Goal: Check status: Check status

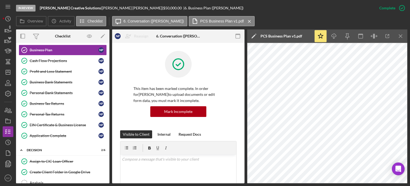
scroll to position [97, 0]
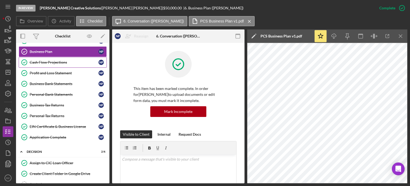
click at [49, 62] on div "Cash Flow Projections" at bounding box center [64, 62] width 69 height 4
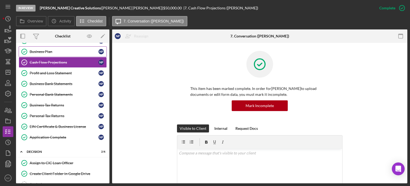
click at [49, 53] on link "Business Plan Business Plan N P" at bounding box center [63, 51] width 88 height 11
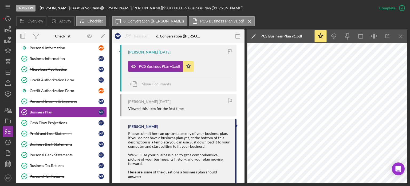
scroll to position [36, 0]
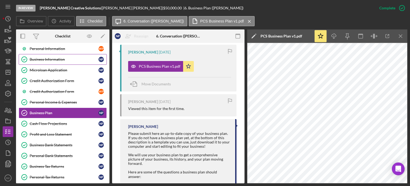
click at [64, 58] on div "Business Information" at bounding box center [64, 59] width 69 height 4
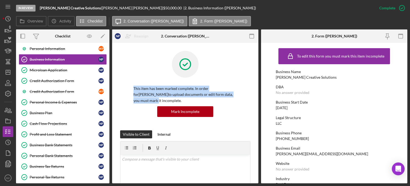
drag, startPoint x: 256, startPoint y: 64, endPoint x: 257, endPoint y: 94, distance: 30.5
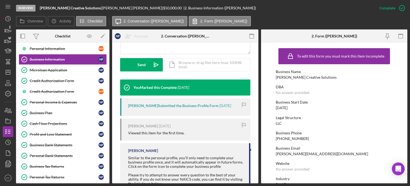
scroll to position [149, 0]
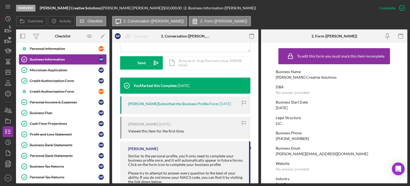
click at [199, 103] on div "[PERSON_NAME] Submitted the Business Profile Form" at bounding box center [173, 104] width 91 height 4
click at [74, 72] on link "Microloan Application Microloan Application N P" at bounding box center [63, 70] width 88 height 11
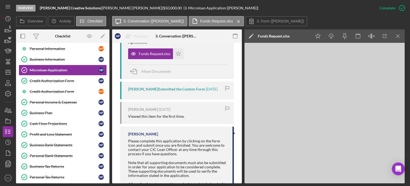
scroll to position [322, 0]
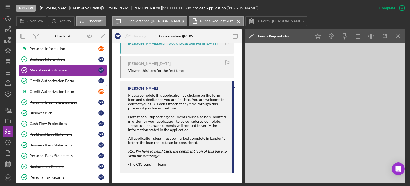
click at [67, 83] on link "Credit Authorization Form Credit Authorization Form N P" at bounding box center [63, 80] width 88 height 11
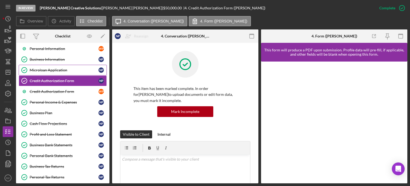
click at [64, 68] on div "Microloan Application" at bounding box center [64, 70] width 69 height 4
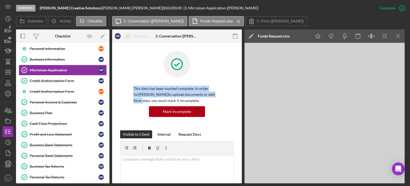
drag, startPoint x: 240, startPoint y: 69, endPoint x: 242, endPoint y: 96, distance: 27.3
click at [242, 96] on div "Overview Internal Workflow Stage In Review Icon/Dropdown Arrow Archive (can una…" at bounding box center [212, 106] width 392 height 154
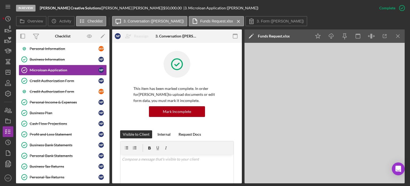
click at [314, 7] on div "In Review [PERSON_NAME] Creative Solutions | [PERSON_NAME] | $50,000.00 | 3. Mi…" at bounding box center [195, 8] width 358 height 16
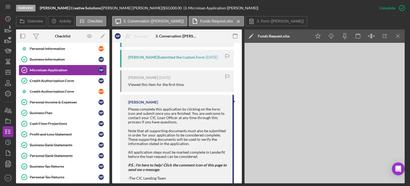
scroll to position [322, 0]
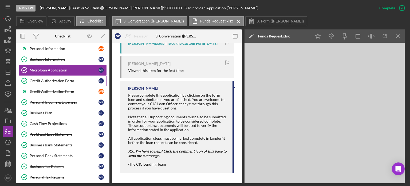
click at [62, 82] on div "Credit Authorization Form" at bounding box center [64, 81] width 69 height 4
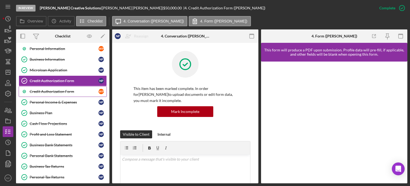
click at [64, 93] on link "Credit Authorization Form W P" at bounding box center [63, 91] width 88 height 11
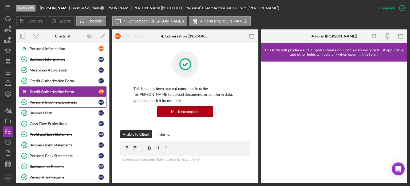
click at [65, 97] on link "Personal Income & Expenses Personal Income & Expenses N P" at bounding box center [63, 102] width 88 height 11
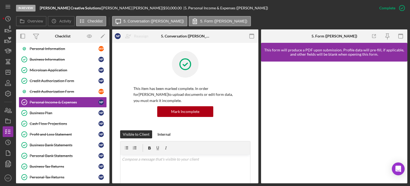
click at [19, 97] on link "Personal Income & Expenses Personal Income & Expenses N P" at bounding box center [63, 102] width 88 height 11
click at [76, 58] on div "Business Information" at bounding box center [64, 59] width 69 height 4
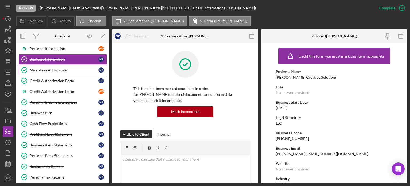
click at [57, 70] on div "Microloan Application" at bounding box center [64, 70] width 69 height 4
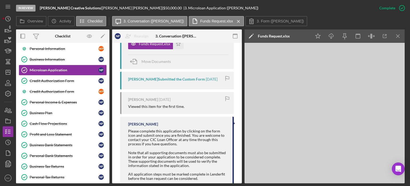
scroll to position [290, 0]
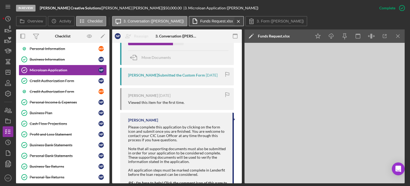
click at [234, 20] on icon "Icon/Menu Close" at bounding box center [238, 21] width 9 height 13
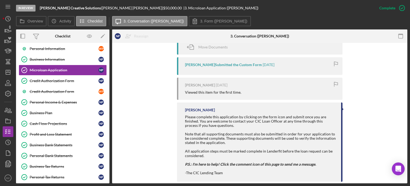
scroll to position [280, 0]
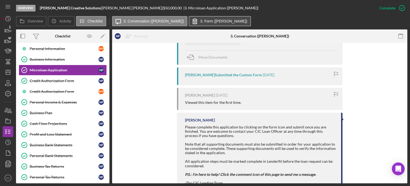
click at [215, 21] on label "3. Form ([PERSON_NAME])" at bounding box center [223, 21] width 47 height 4
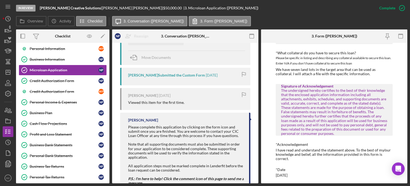
scroll to position [961, 0]
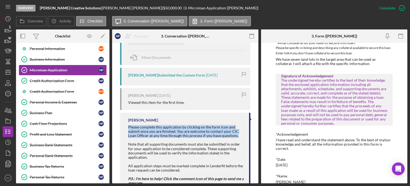
drag, startPoint x: 259, startPoint y: 135, endPoint x: 255, endPoint y: 123, distance: 13.0
click at [255, 123] on div "Overview Internal Workflow Stage In Review Icon/Dropdown Arrow Archive (can una…" at bounding box center [212, 106] width 392 height 154
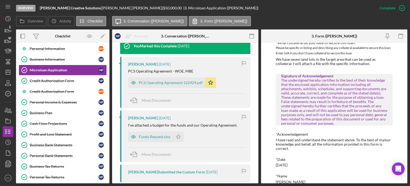
scroll to position [188, 0]
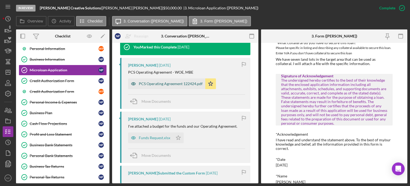
click at [188, 82] on div "PCS Operating Agreement 122424.pdf" at bounding box center [171, 83] width 64 height 4
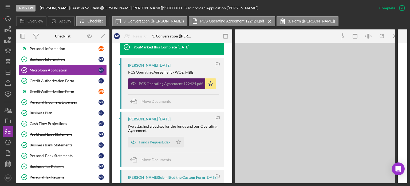
scroll to position [1020, 0]
